Goal: Transaction & Acquisition: Purchase product/service

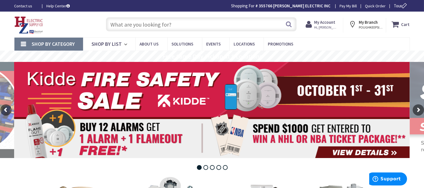
click at [140, 23] on input "text" at bounding box center [201, 24] width 191 height 14
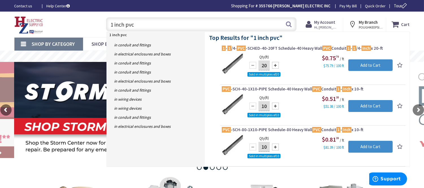
type input "1 inch pvc"
click at [267, 107] on input "10" at bounding box center [264, 106] width 11 height 10
type input "1"
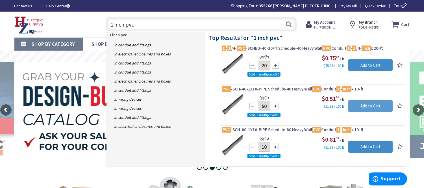
type input "50"
click at [367, 105] on input "Add to Cart" at bounding box center [370, 106] width 44 height 12
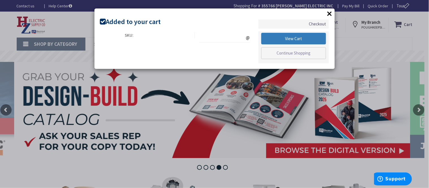
click at [302, 38] on link "View Cart" at bounding box center [293, 39] width 65 height 12
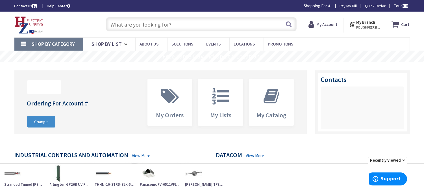
click at [119, 23] on input "text" at bounding box center [201, 24] width 191 height 14
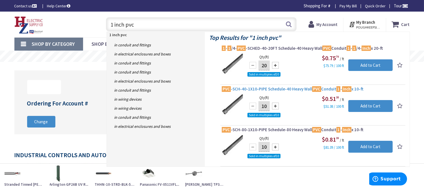
type input "1 inch pvc"
click at [304, 89] on span "PVC -SCH-40-1X10-PIPE Schedule-40 Heavy Wall PVC Conduit 1 - Inch x 10-ft" at bounding box center [313, 89] width 182 height 6
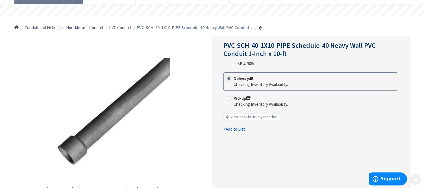
scroll to position [63, 0]
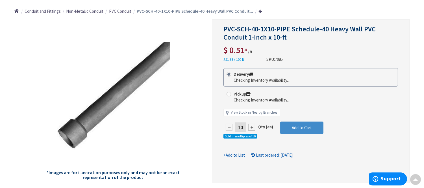
click at [243, 128] on input "10" at bounding box center [240, 127] width 11 height 10
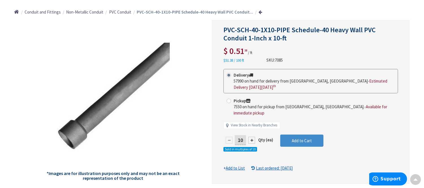
type input "1"
type input "50"
click at [310, 132] on form "This product is Discontinued Delivery 57990 on hand for delivery from Middletow…" at bounding box center [311, 120] width 175 height 102
click at [307, 138] on span "Add to Cart" at bounding box center [302, 140] width 20 height 5
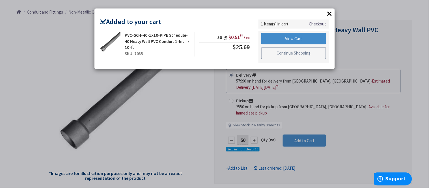
click at [287, 49] on link "Continue Shopping" at bounding box center [293, 53] width 65 height 12
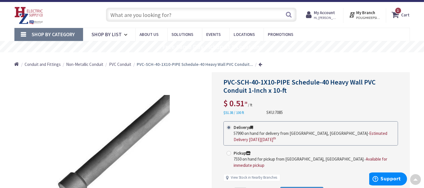
scroll to position [0, 0]
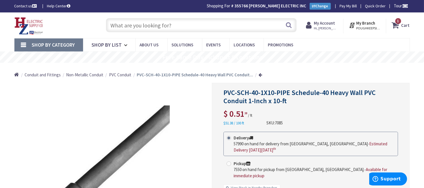
click at [122, 26] on input "text" at bounding box center [201, 25] width 191 height 14
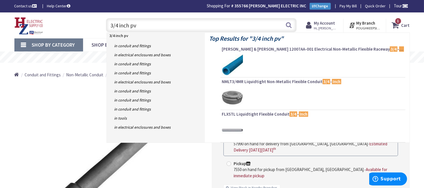
type input "3/4 inch pvc"
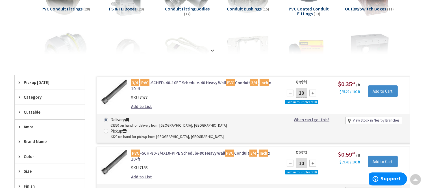
scroll to position [125, 0]
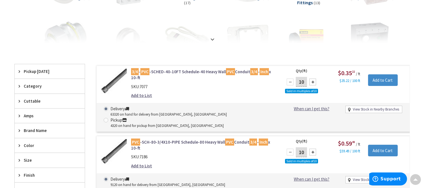
click at [236, 73] on link "3/4 - PVC -SCHED-40-10FT Schedule-40 Heavy Wall PVC Conduit 3/4 - Inch x 10-ft" at bounding box center [203, 75] width 144 height 12
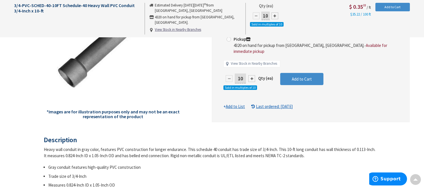
scroll to position [125, 0]
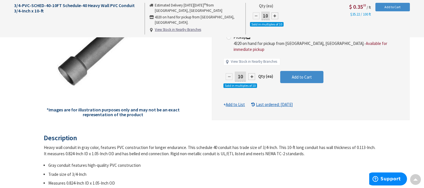
click at [242, 72] on input "10" at bounding box center [240, 77] width 11 height 10
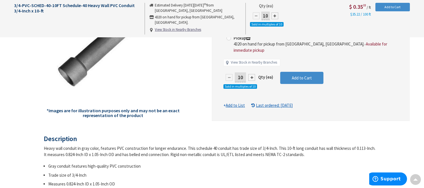
scroll to position [126, 0]
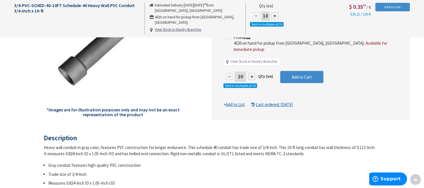
type input "1"
type input "150"
click at [297, 70] on form "This product is Discontinued Delivery 63320 on hand for delivery from Middletow…" at bounding box center [311, 56] width 175 height 102
click at [297, 74] on span "Add to Cart" at bounding box center [302, 76] width 20 height 5
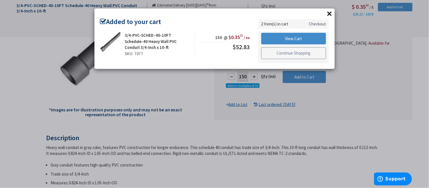
click at [281, 53] on link "Continue Shopping" at bounding box center [293, 53] width 65 height 12
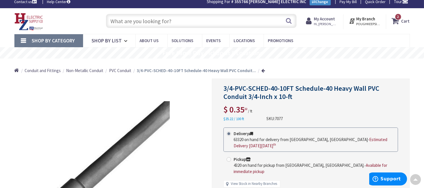
scroll to position [1, 0]
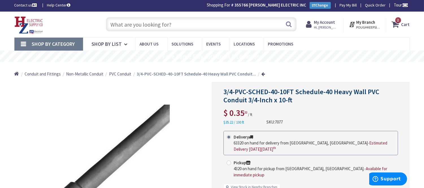
click at [129, 13] on div "Skip to Content Toggle Nav Search 2 2 2 items Cart My Cart" at bounding box center [212, 25] width 424 height 26
click at [128, 20] on input "text" at bounding box center [201, 24] width 191 height 14
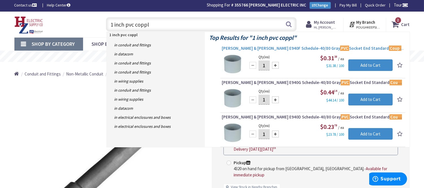
type input "1 inch pvc coppl"
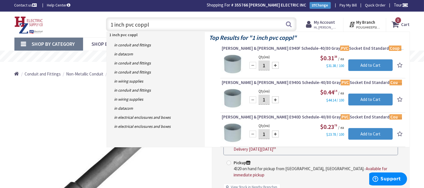
click at [293, 47] on span "Thomas & Betts E940F Schedule-40/80 Gray PVC Socket End Standard Coupl ing 1 - …" at bounding box center [313, 49] width 182 height 6
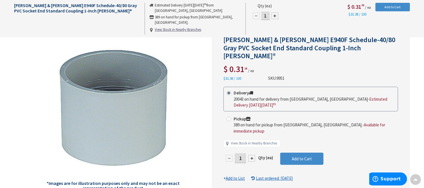
scroll to position [94, 0]
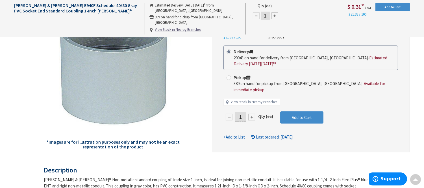
click at [243, 112] on input "1" at bounding box center [240, 117] width 11 height 10
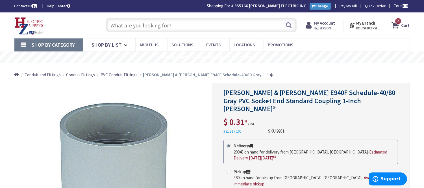
scroll to position [31, 0]
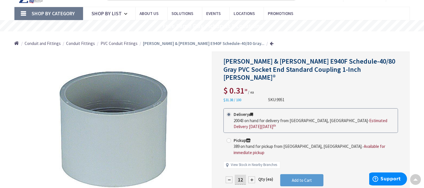
type input "12"
click at [304, 163] on form "This product is Discontinued Delivery 20043 on hand for delivery from [GEOGRAPH…" at bounding box center [311, 155] width 175 height 94
click at [302, 177] on span "Add to Cart" at bounding box center [302, 179] width 20 height 5
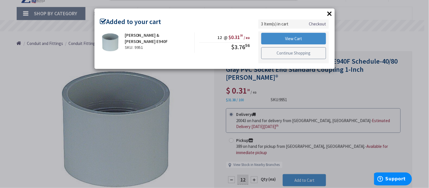
click at [289, 54] on link "Continue Shopping" at bounding box center [293, 53] width 65 height 12
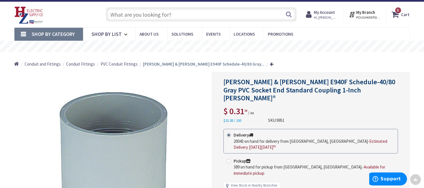
scroll to position [0, 0]
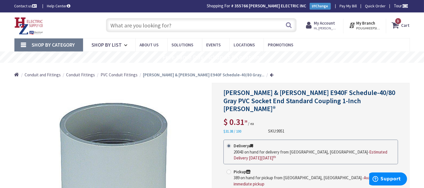
click at [127, 23] on input "text" at bounding box center [201, 25] width 191 height 14
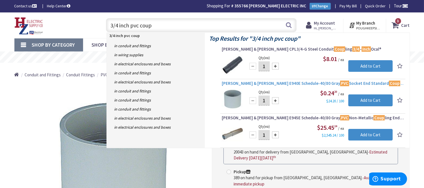
type input "3/4 inch pvc coup"
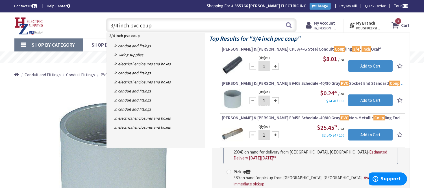
click at [296, 85] on span "Thomas & Betts E940E Schedule-40/80 Gray PVC Socket End Standard Coup ling 3/4 …" at bounding box center [313, 84] width 182 height 6
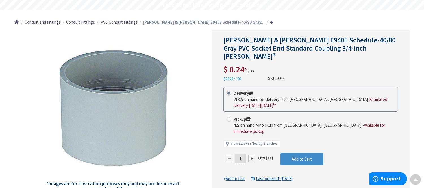
scroll to position [63, 0]
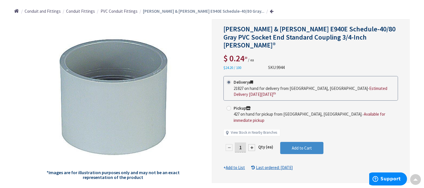
drag, startPoint x: 241, startPoint y: 133, endPoint x: 248, endPoint y: 134, distance: 7.1
click at [241, 142] on input "1" at bounding box center [240, 147] width 11 height 10
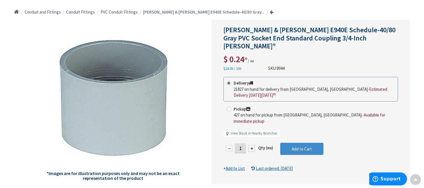
scroll to position [64, 0]
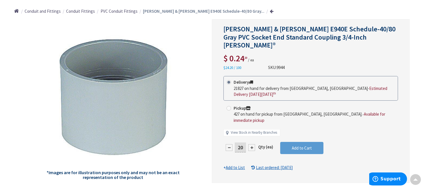
type input "20"
click at [292, 137] on form "This product is Discontinued Delivery 21827 on hand for delivery from Middletow…" at bounding box center [311, 123] width 175 height 94
click at [292, 136] on div at bounding box center [310, 101] width 197 height 163
click at [292, 145] on span "Add to Cart" at bounding box center [302, 147] width 20 height 5
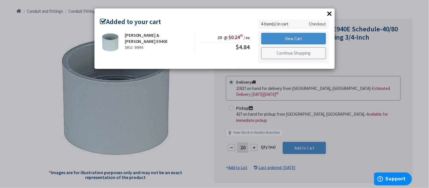
click at [300, 56] on link "Continue Shopping" at bounding box center [293, 53] width 65 height 12
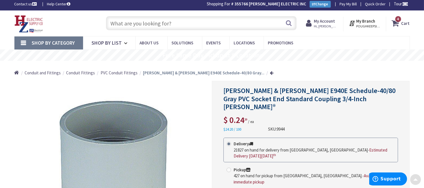
scroll to position [0, 0]
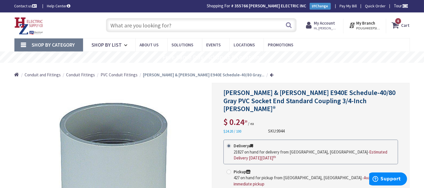
click at [136, 28] on input "text" at bounding box center [201, 25] width 191 height 14
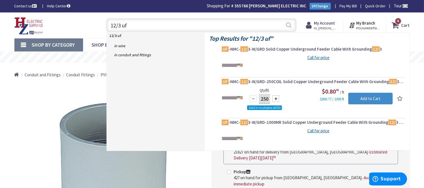
type input "12/3 uf"
click at [290, 24] on button "Search" at bounding box center [288, 25] width 7 height 13
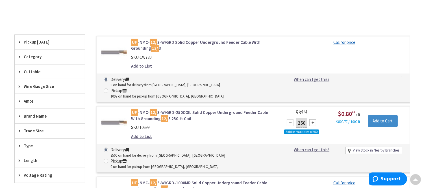
scroll to position [126, 0]
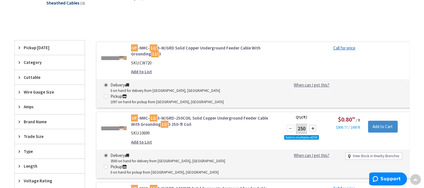
click at [236, 115] on link "UF -NMC- 12/ 3-W/GRD-250COIL Solid Copper Underground Feeder Cable With Groundi…" at bounding box center [203, 121] width 144 height 12
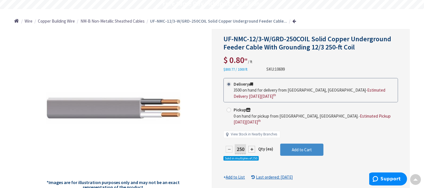
scroll to position [63, 0]
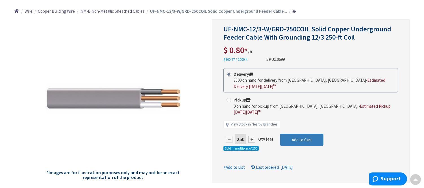
click at [304, 137] on span "Add to Cart" at bounding box center [302, 139] width 20 height 5
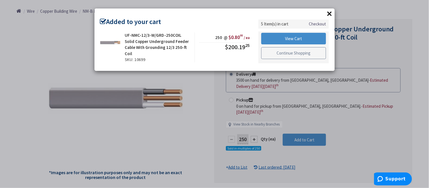
click at [300, 56] on link "Continue Shopping" at bounding box center [293, 53] width 65 height 12
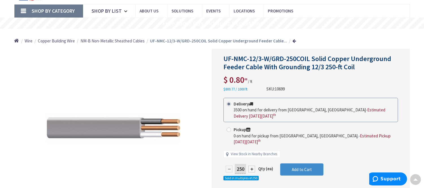
scroll to position [0, 0]
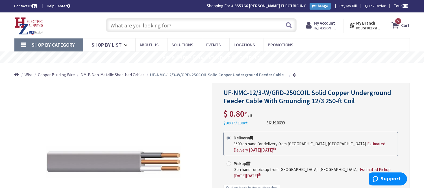
click at [120, 25] on input "text" at bounding box center [201, 25] width 191 height 14
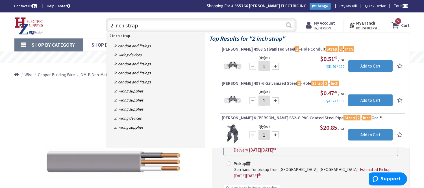
type input "2 inch strap"
click at [290, 26] on button "Search" at bounding box center [288, 25] width 7 height 13
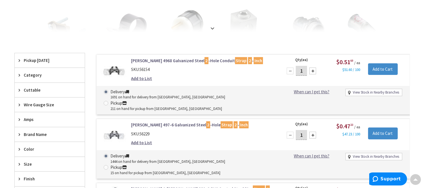
scroll to position [125, 0]
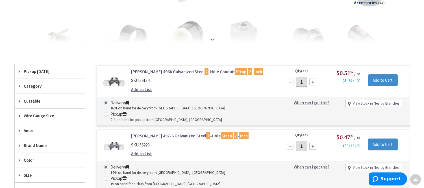
click at [210, 71] on link "Crouse-Hinds 4968 Galvanized Steel 2 -Hole Conduit Strap 2 - Inch" at bounding box center [203, 72] width 144 height 6
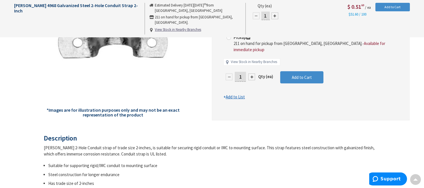
scroll to position [63, 0]
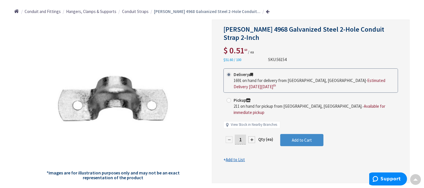
click at [249, 136] on div at bounding box center [251, 139] width 7 height 7
type input "2"
click at [297, 137] on span "Add to Cart" at bounding box center [302, 139] width 20 height 5
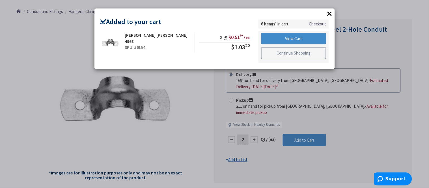
click at [291, 51] on link "Continue Shopping" at bounding box center [293, 53] width 65 height 12
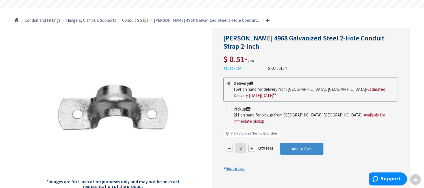
scroll to position [0, 0]
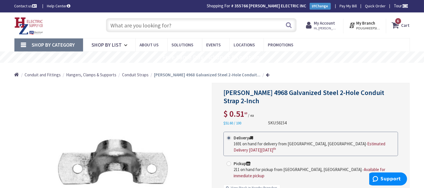
click at [401, 20] on span "6 6 items" at bounding box center [398, 21] width 7 height 7
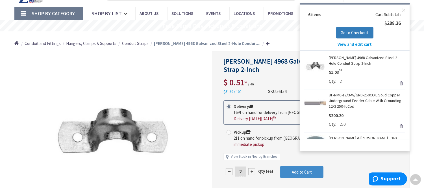
click at [357, 30] on span "Go to Checkout" at bounding box center [355, 32] width 28 height 5
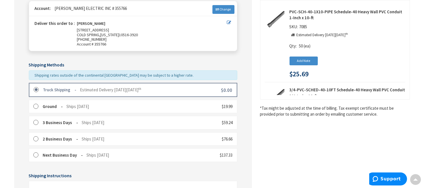
scroll to position [157, 0]
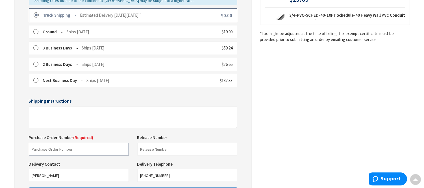
click at [58, 146] on input "text" at bounding box center [79, 149] width 100 height 13
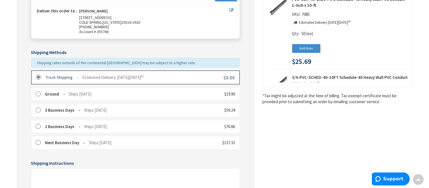
scroll to position [0, 0]
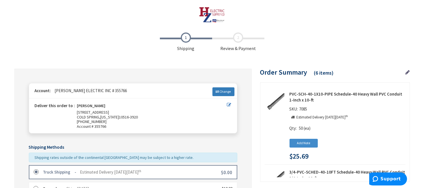
click at [216, 90] on link "Change" at bounding box center [224, 91] width 22 height 8
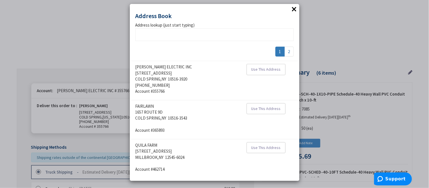
scroll to position [6, 0]
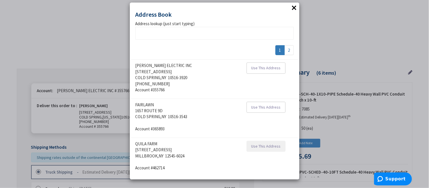
click at [260, 146] on span "Use This Address" at bounding box center [265, 146] width 29 height 5
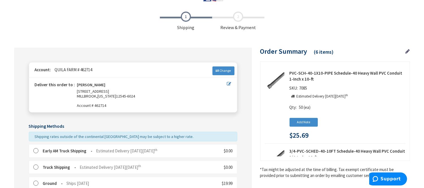
scroll to position [31, 0]
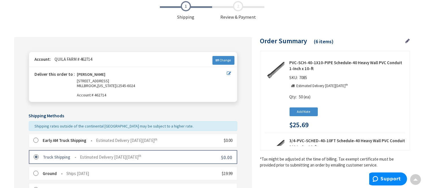
click at [35, 139] on label at bounding box center [37, 141] width 9 height 6
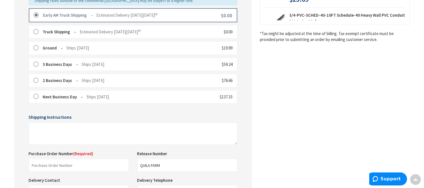
scroll to position [220, 0]
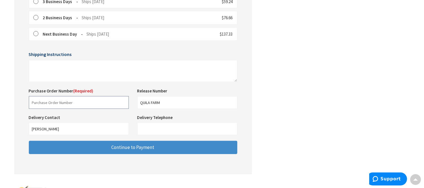
click at [50, 104] on input "text" at bounding box center [79, 102] width 100 height 13
type input "Quila Farm"
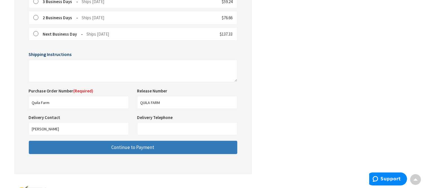
click at [81, 144] on button "Continue to Payment" at bounding box center [133, 147] width 209 height 13
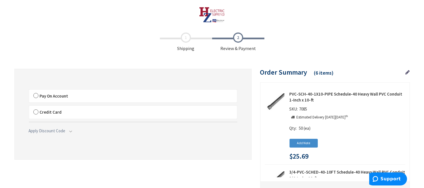
click at [35, 94] on label "Pay On Account" at bounding box center [133, 96] width 208 height 13
click at [29, 91] on input "Pay On Account" at bounding box center [29, 91] width 0 height 0
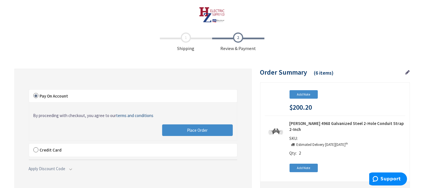
scroll to position [351, 0]
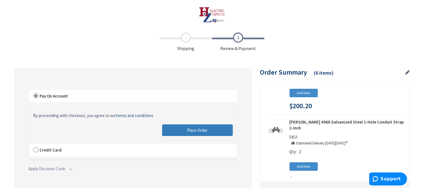
click at [190, 127] on span "Place Order" at bounding box center [197, 129] width 21 height 5
